Goal: Find specific page/section: Find specific page/section

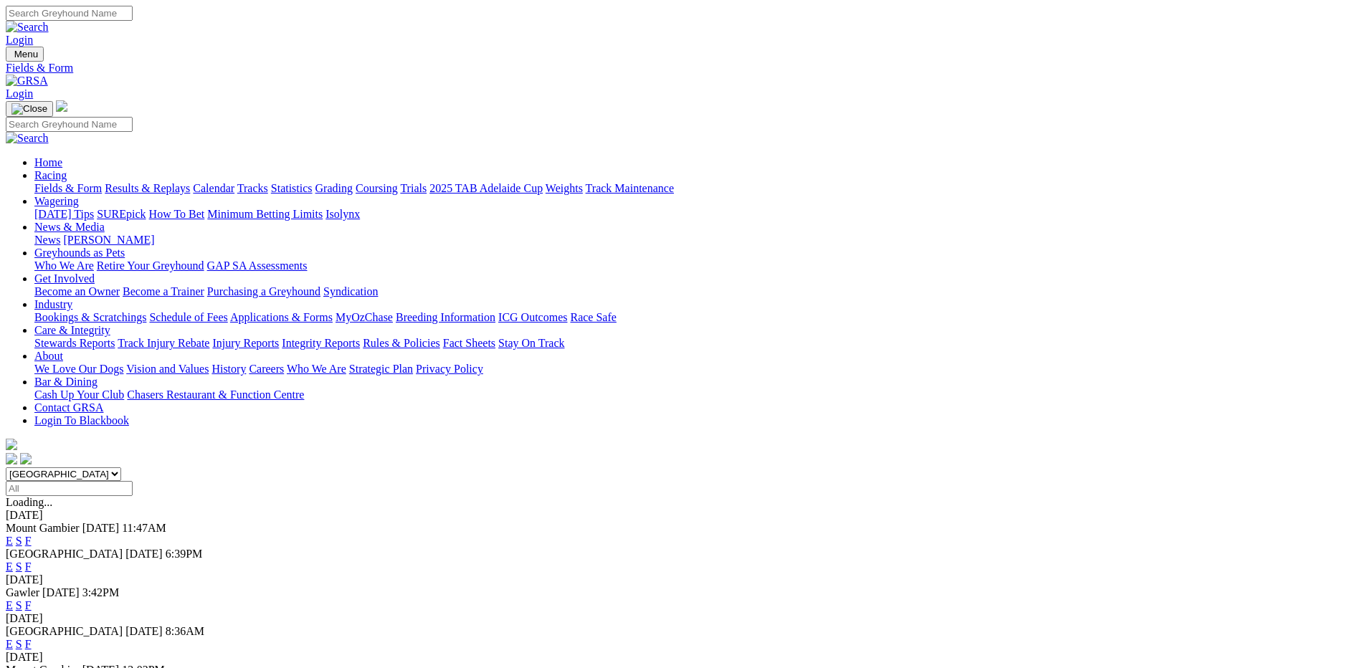
click at [48, 75] on img at bounding box center [27, 81] width 42 height 13
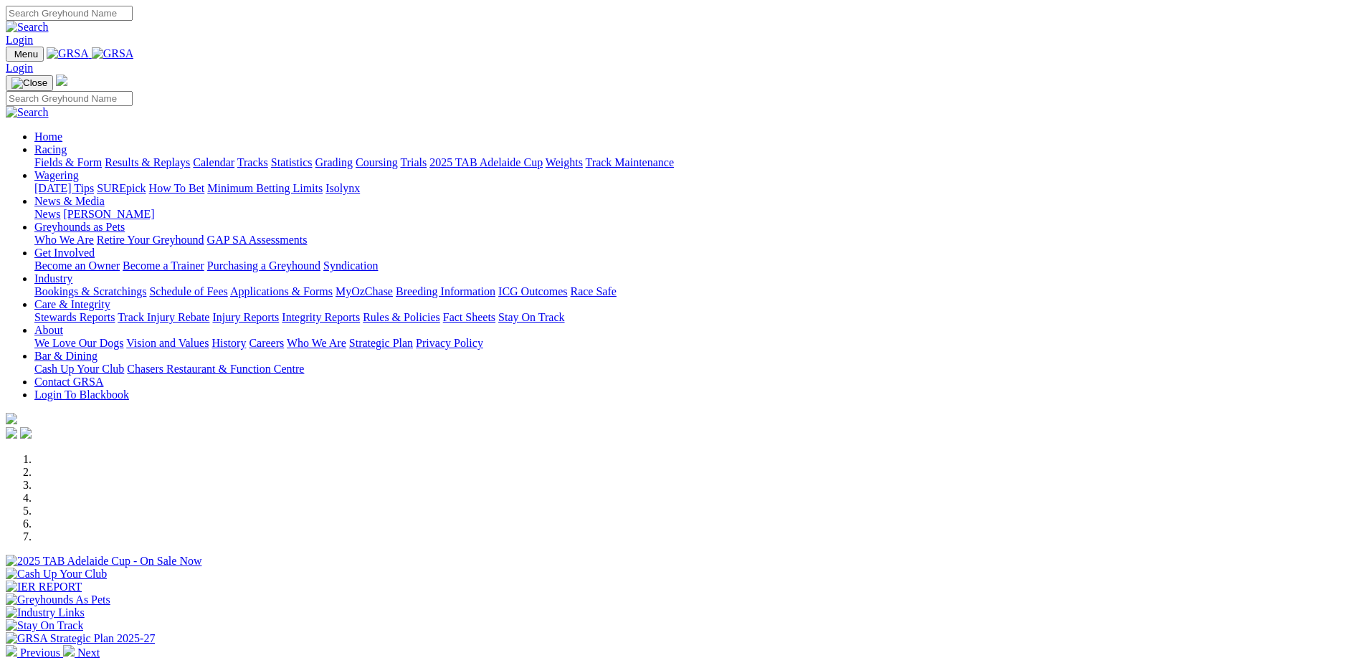
click at [97, 350] on link "Bar & Dining" at bounding box center [65, 356] width 63 height 12
click at [63, 324] on link "About" at bounding box center [48, 330] width 29 height 12
click at [72, 272] on link "Industry" at bounding box center [53, 278] width 38 height 12
click at [304, 363] on link "Chasers Restaurant & Function Centre" at bounding box center [215, 369] width 177 height 12
